Goal: Navigation & Orientation: Find specific page/section

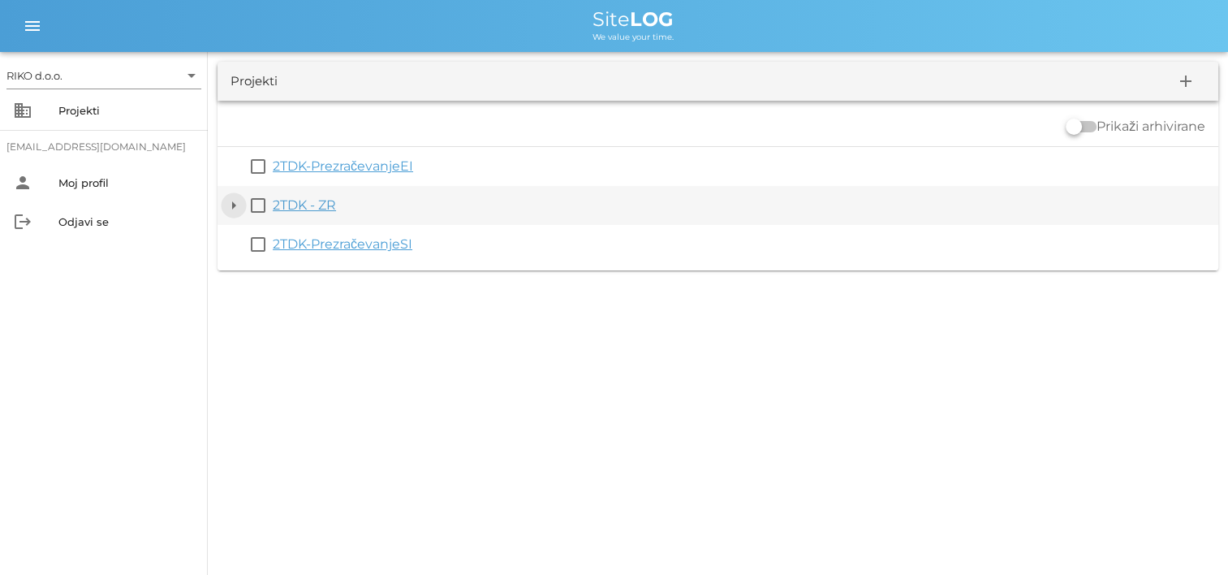
click at [235, 205] on button "arrow_drop_down" at bounding box center [233, 205] width 19 height 19
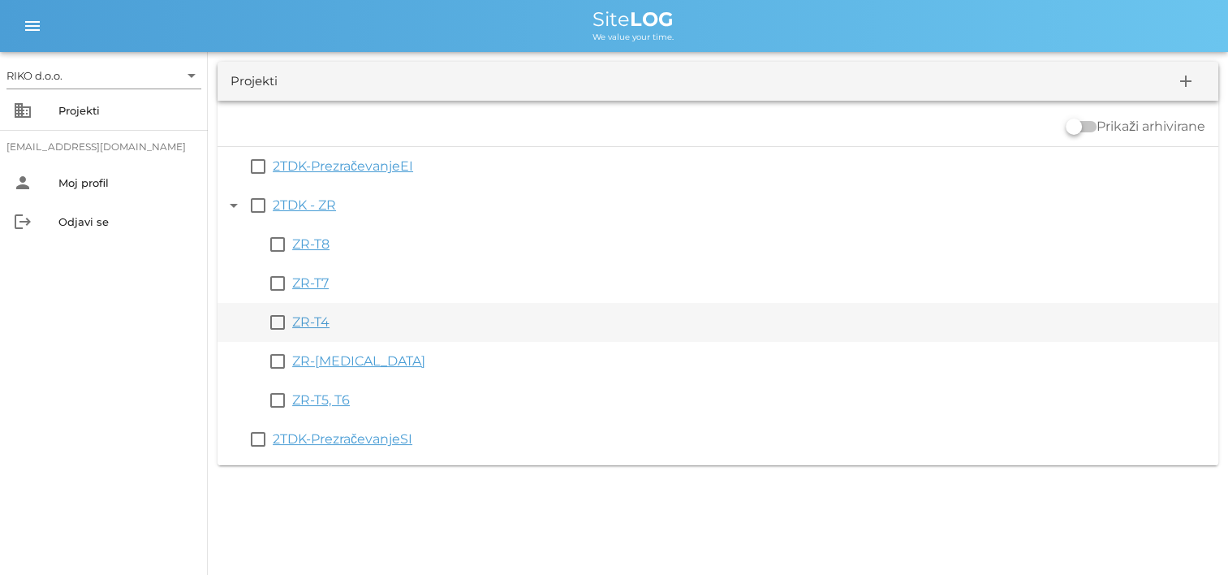
click at [317, 324] on link "ZR-T4" at bounding box center [310, 321] width 37 height 15
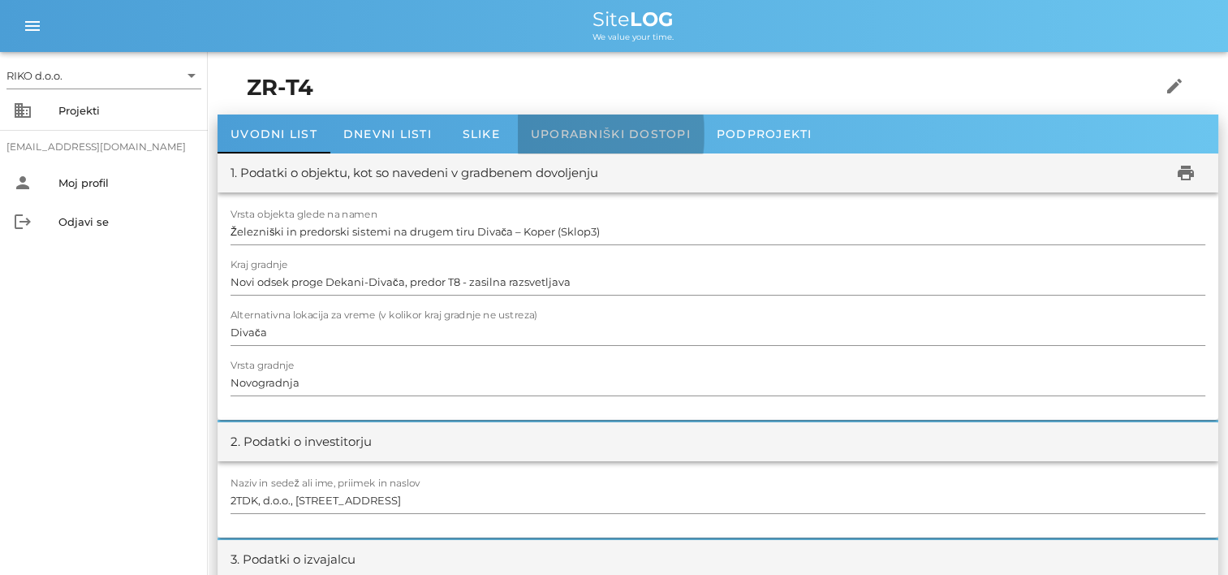
click at [645, 139] on span "Uporabniški dostopi" at bounding box center [611, 134] width 160 height 15
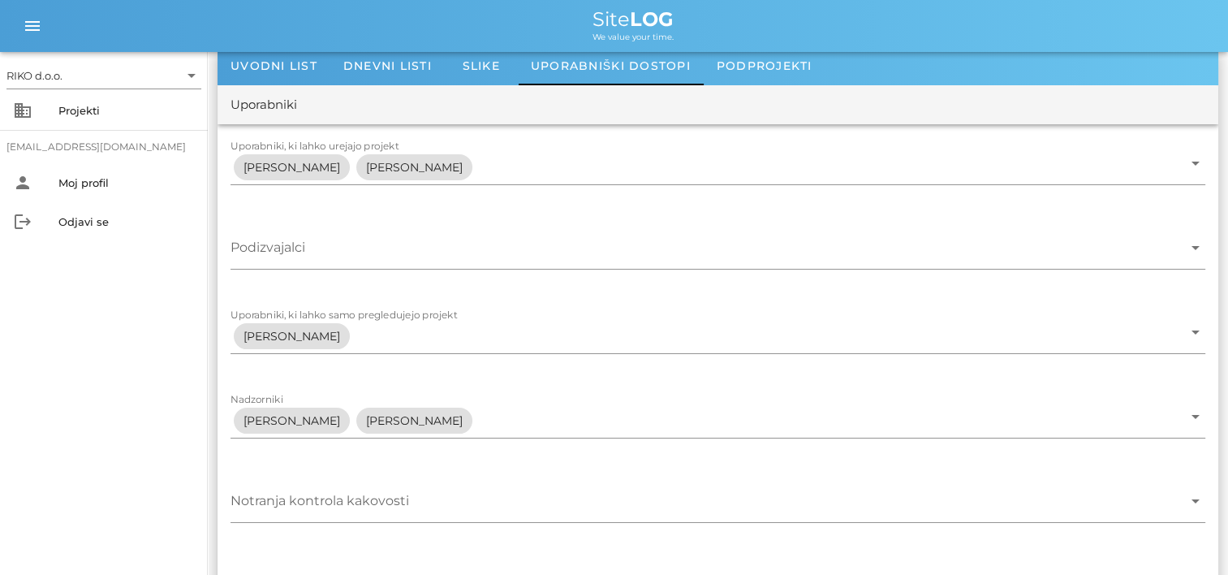
scroll to position [65, 0]
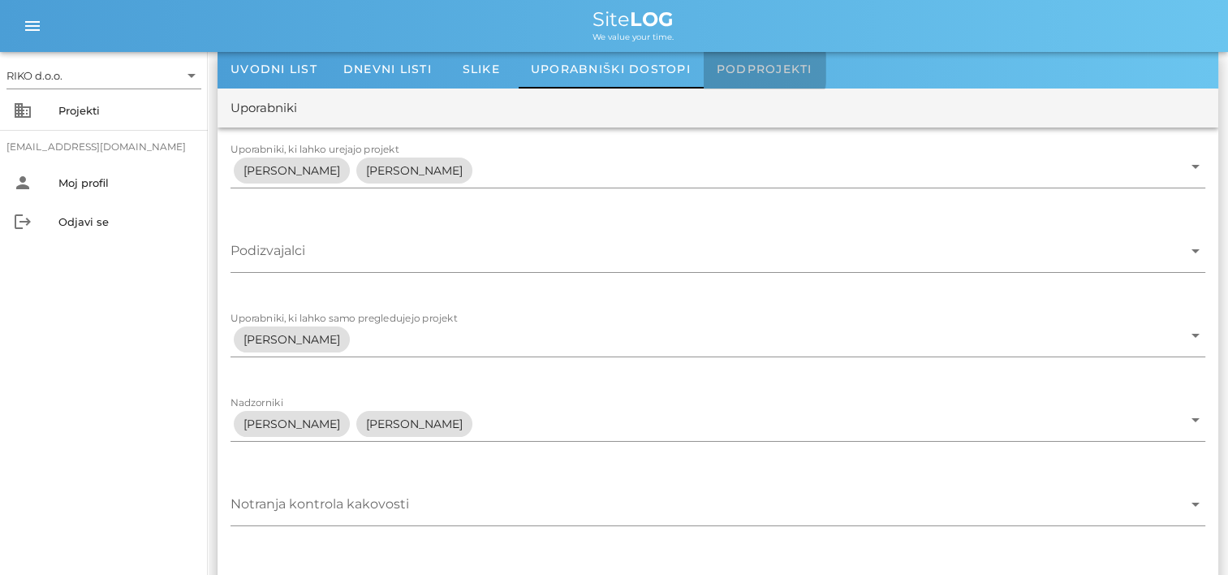
click at [764, 78] on div "Podprojekti" at bounding box center [765, 69] width 122 height 39
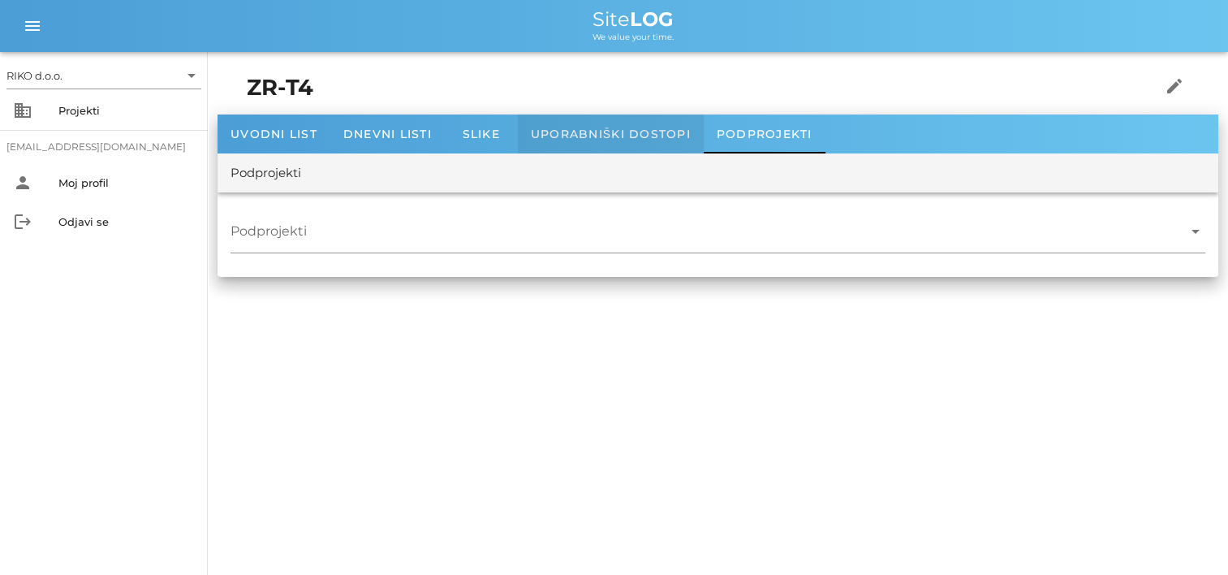
click at [651, 120] on div "Uporabniški dostopi" at bounding box center [611, 133] width 186 height 39
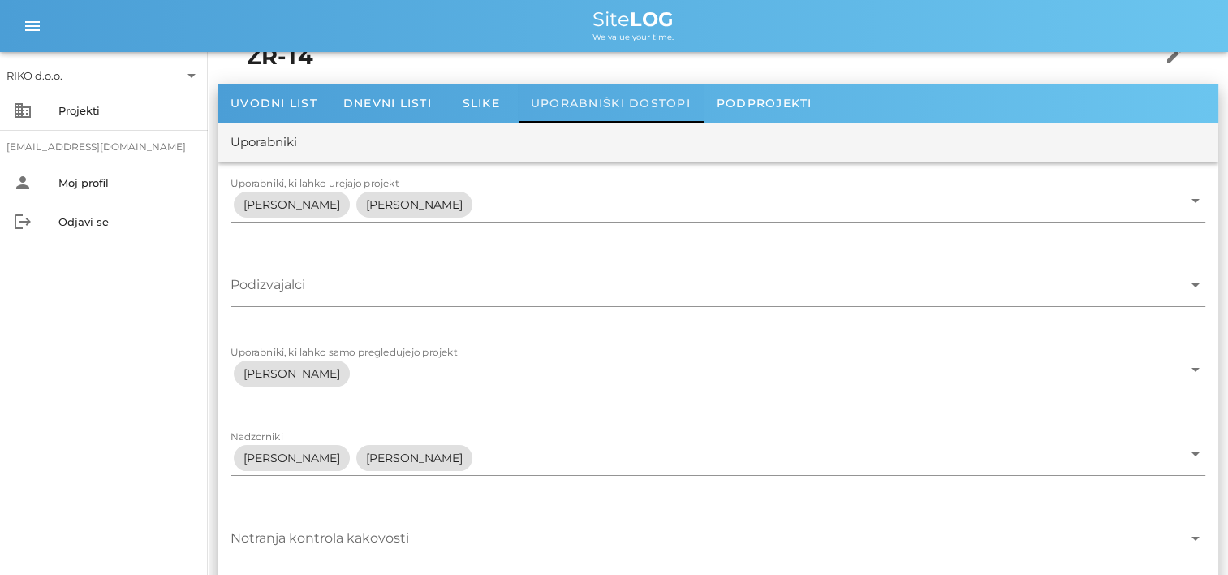
scroll to position [29, 0]
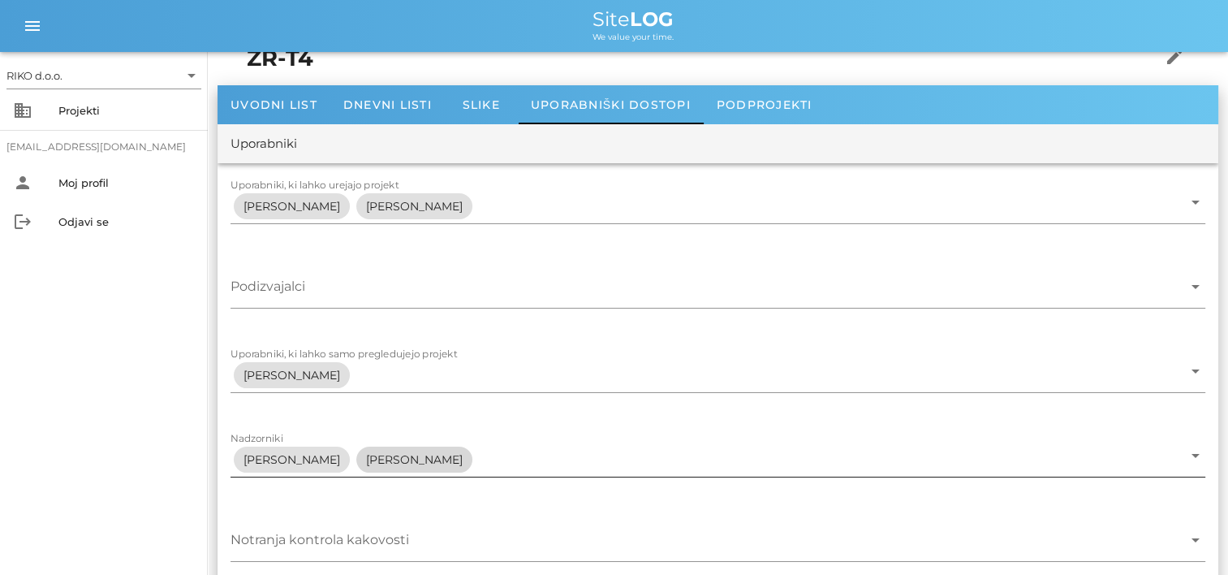
click at [406, 461] on span "[PERSON_NAME]" at bounding box center [414, 459] width 97 height 26
click at [70, 104] on div "Projekti" at bounding box center [126, 110] width 136 height 13
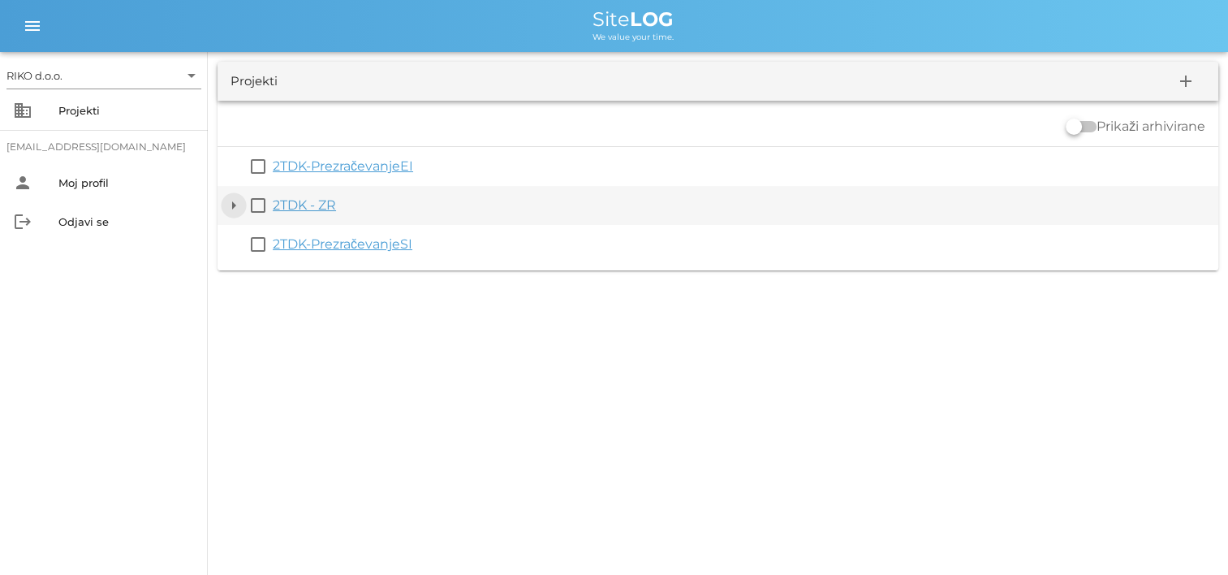
click at [231, 199] on button "arrow_drop_down" at bounding box center [233, 205] width 19 height 19
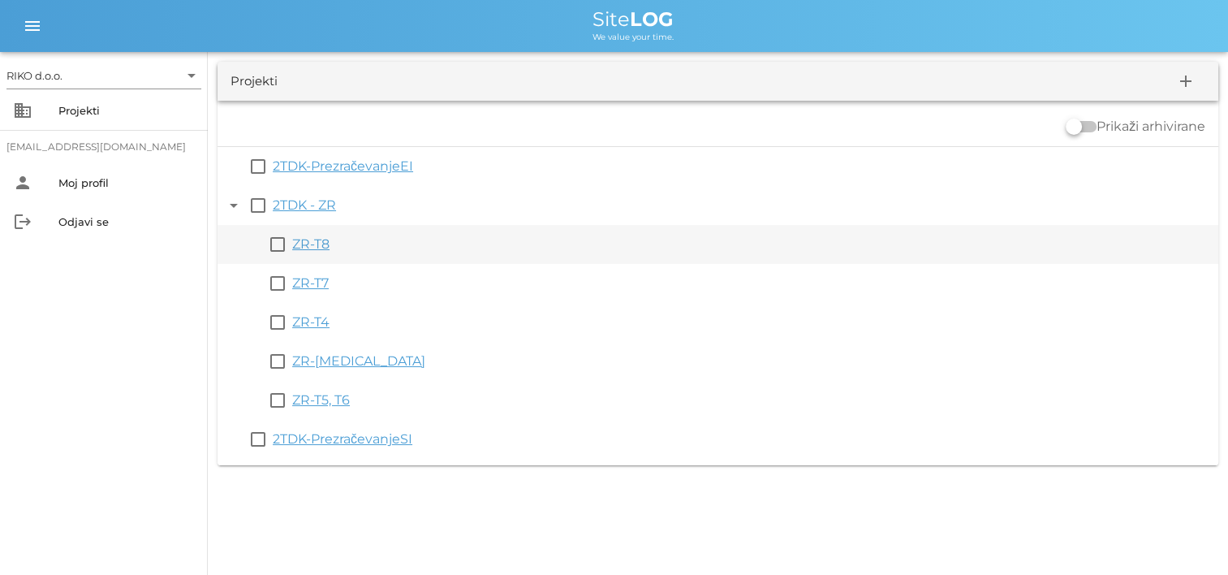
click at [302, 248] on link "ZR-T8" at bounding box center [310, 243] width 37 height 15
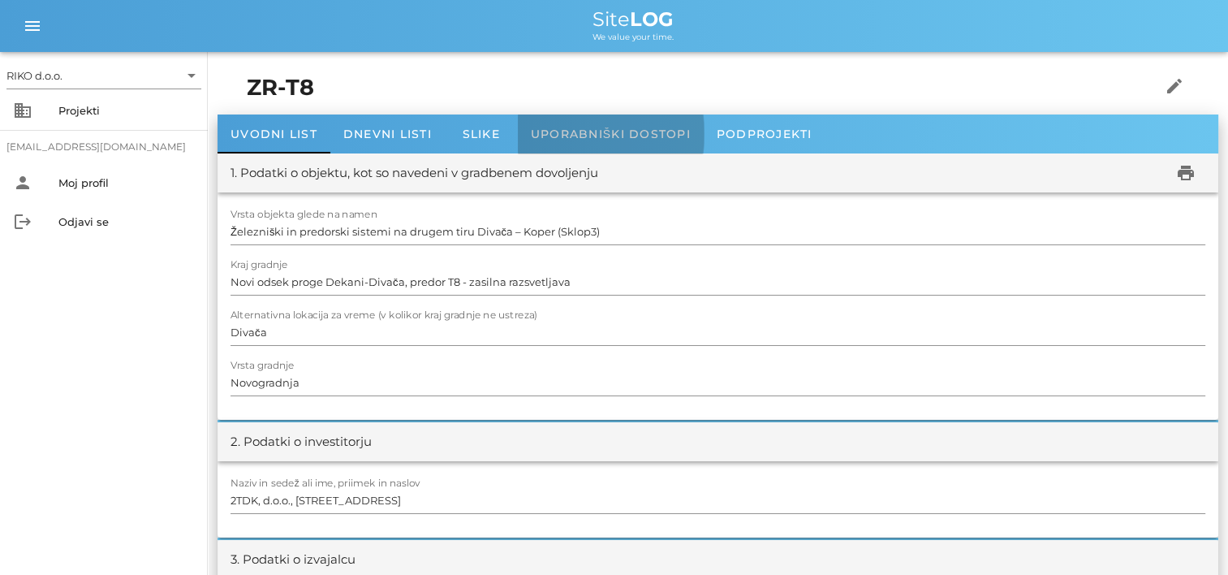
click at [609, 140] on span "Uporabniški dostopi" at bounding box center [611, 134] width 160 height 15
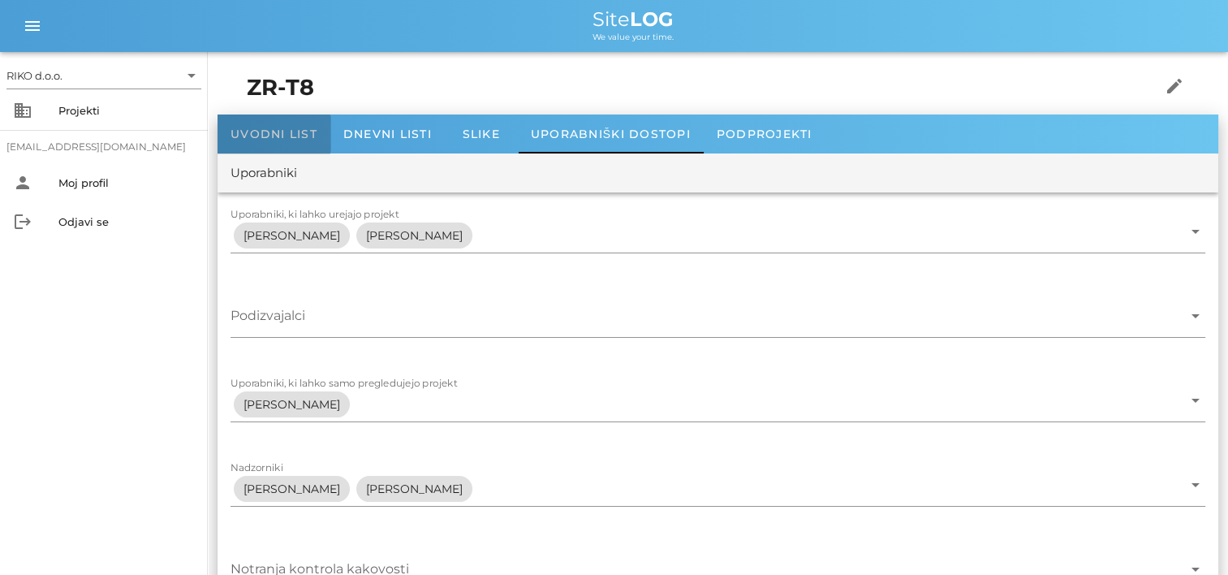
click at [292, 124] on div "Uvodni list" at bounding box center [274, 133] width 113 height 39
